Goal: Find specific page/section: Find specific page/section

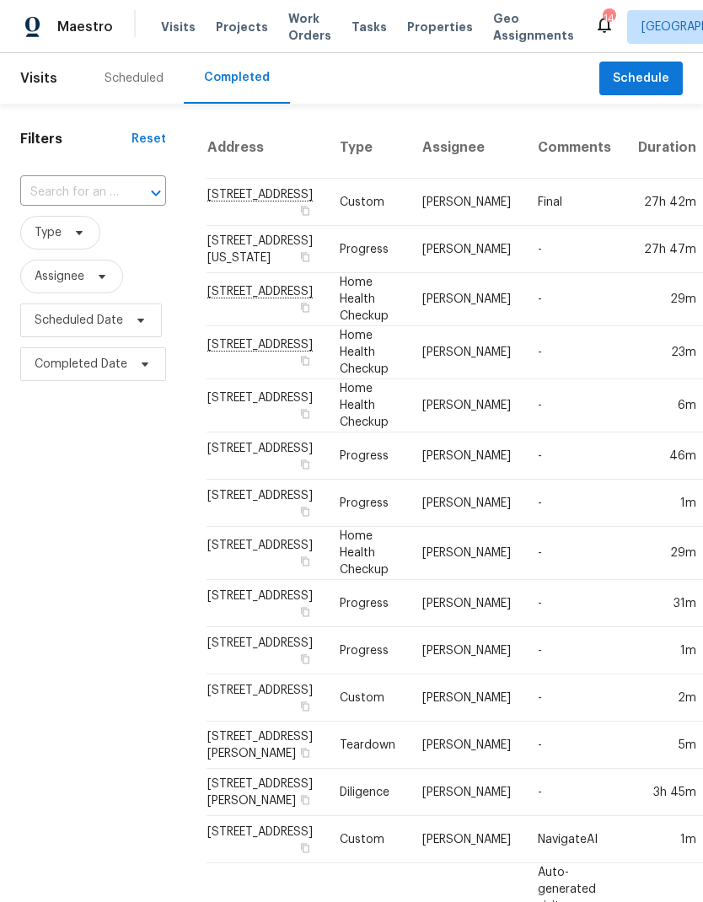
click at [139, 86] on div "Scheduled" at bounding box center [133, 78] width 59 height 17
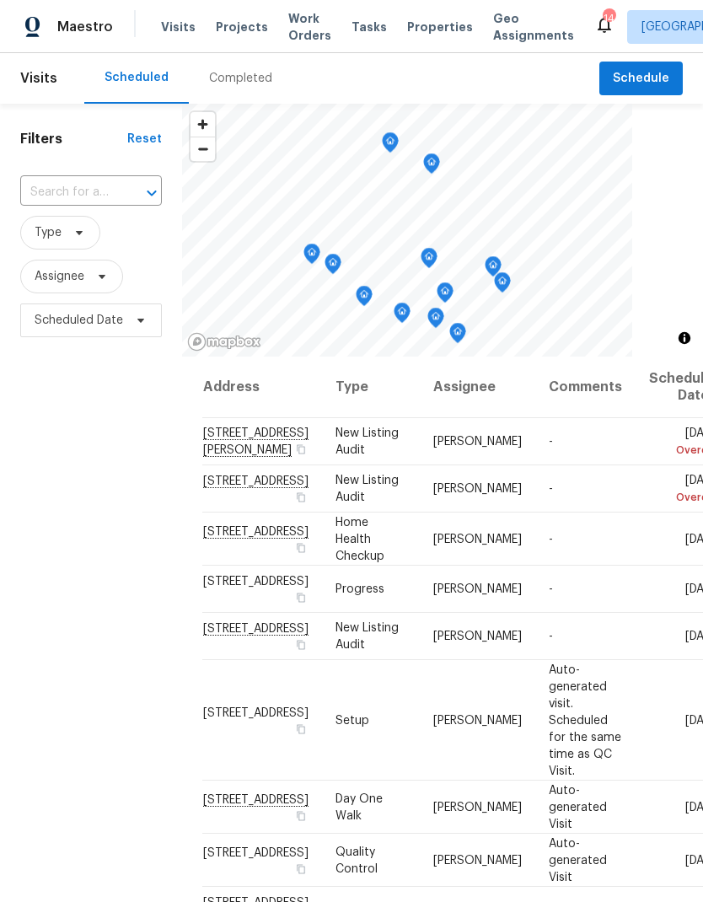
click at [431, 29] on span "Properties" at bounding box center [440, 27] width 66 height 17
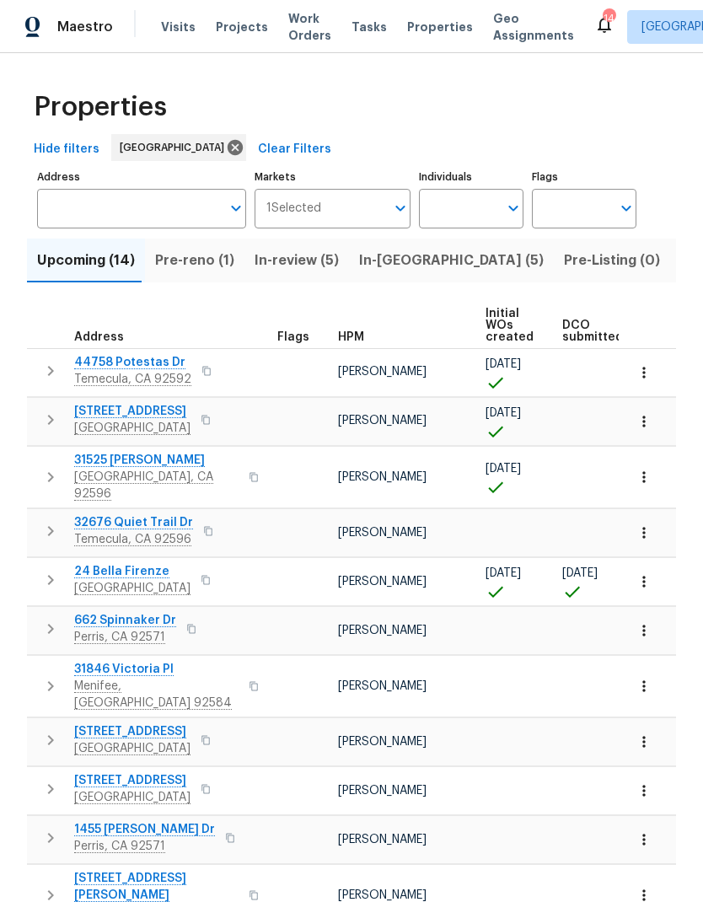
click at [456, 219] on input "Individuals" at bounding box center [458, 209] width 79 height 40
type input "[PERSON_NAME]"
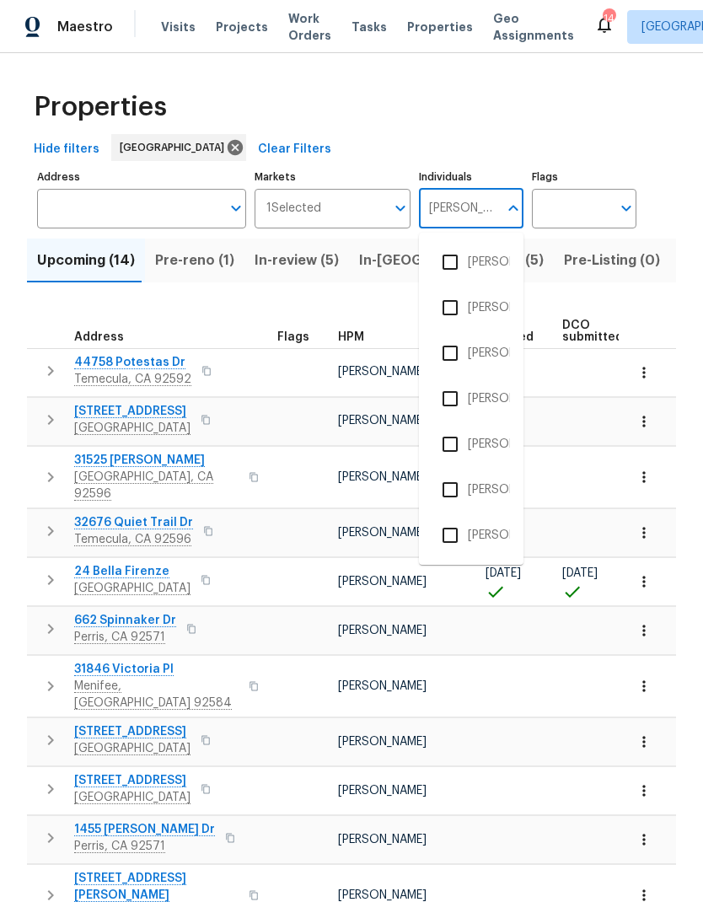
click at [494, 352] on li "[PERSON_NAME]" at bounding box center [471, 352] width 78 height 35
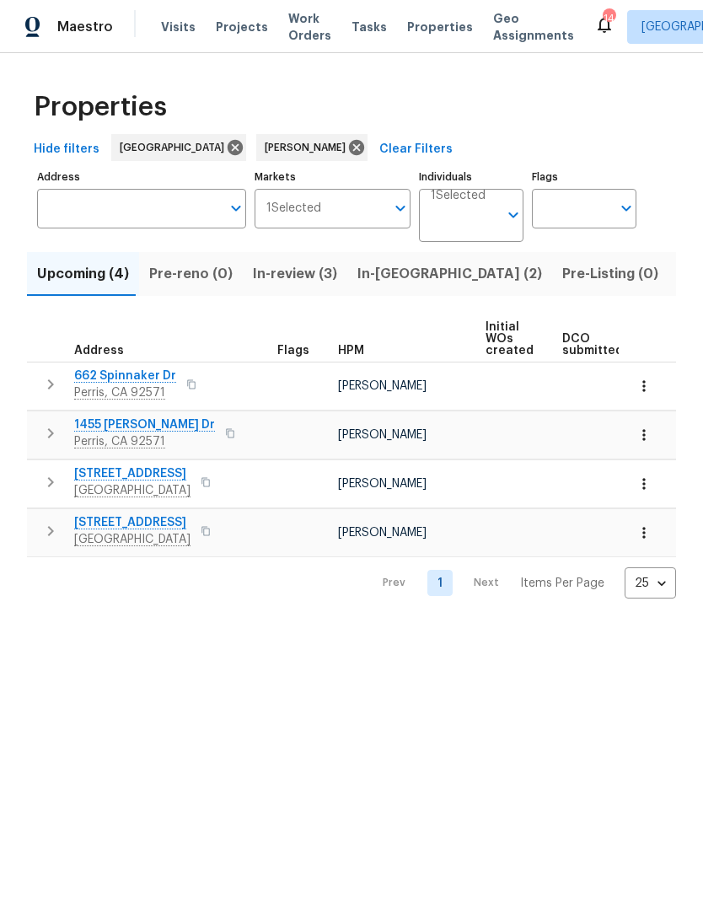
click at [177, 32] on span "Visits" at bounding box center [178, 27] width 35 height 17
